Goal: Task Accomplishment & Management: Manage account settings

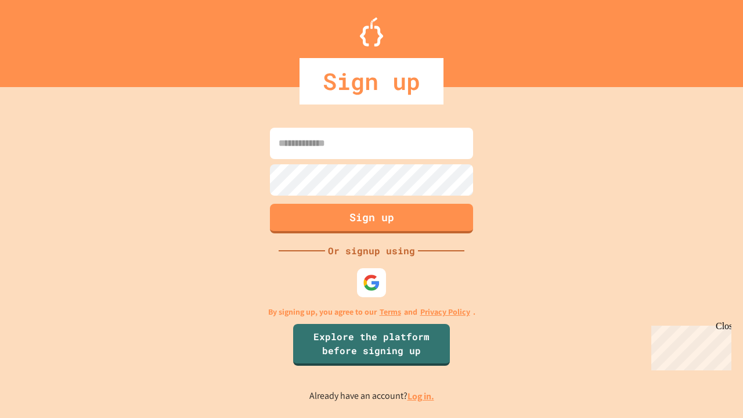
click at [421, 396] on link "Log in." at bounding box center [420, 396] width 27 height 12
